Goal: Transaction & Acquisition: Purchase product/service

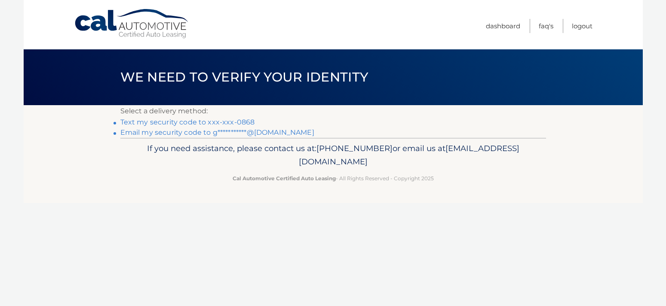
click at [197, 123] on link "Text my security code to xxx-xxx-0868" at bounding box center [187, 122] width 134 height 8
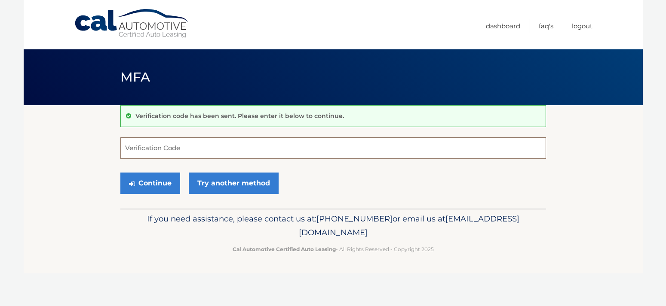
click at [165, 149] on input "Verification Code" at bounding box center [332, 148] width 425 height 21
type input "325378"
click at [138, 183] on button "Continue" at bounding box center [150, 183] width 60 height 21
click at [152, 180] on button "Continue" at bounding box center [150, 183] width 60 height 21
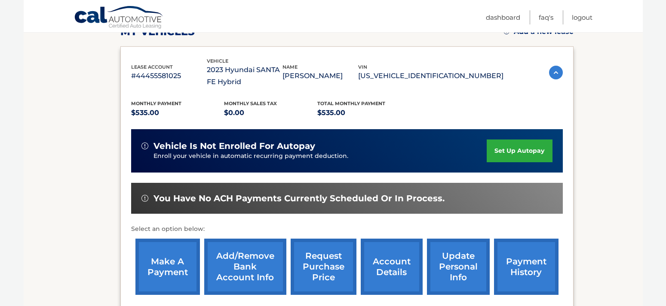
scroll to position [175, 0]
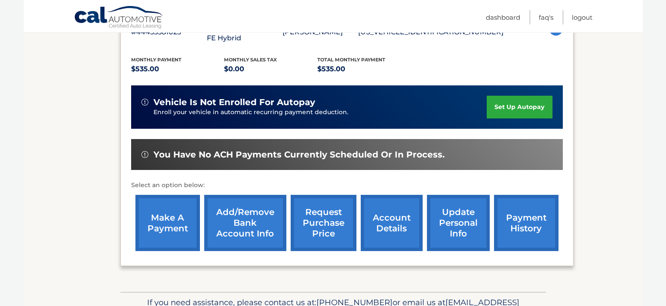
click at [158, 224] on link "make a payment" at bounding box center [167, 223] width 64 height 56
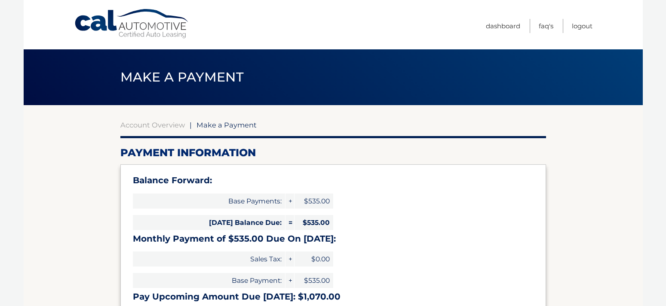
select select "MGJiNjg1YzUtMGM4NC00OTliLWI1M2MtMDc2YjUzZmExNGEx"
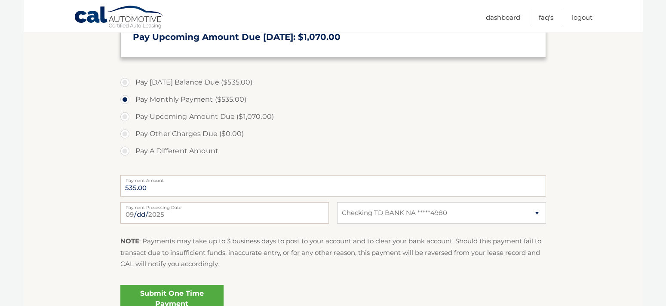
scroll to position [307, 0]
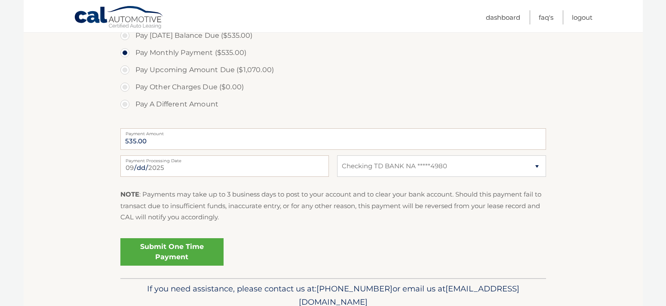
click at [155, 257] on link "Submit One Time Payment" at bounding box center [171, 252] width 103 height 28
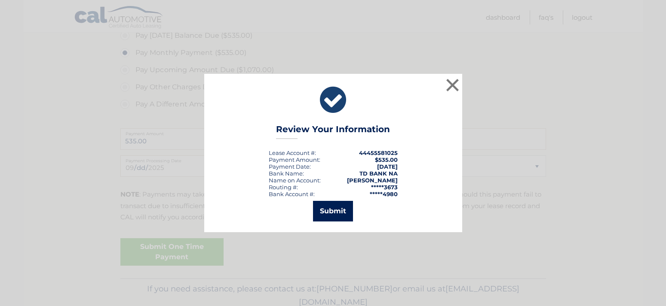
click at [344, 208] on button "Submit" at bounding box center [333, 211] width 40 height 21
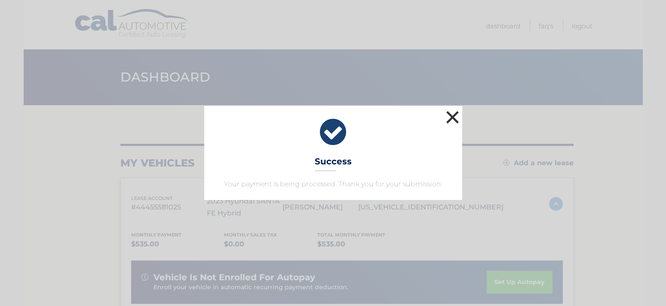
click at [449, 118] on button "×" at bounding box center [452, 117] width 17 height 17
